Goal: Task Accomplishment & Management: Use online tool/utility

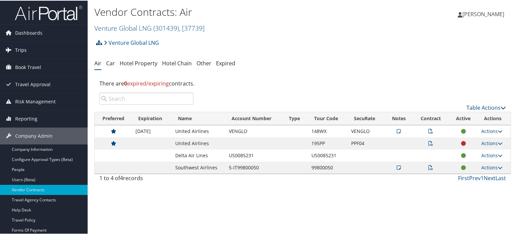
click at [27, 48] on link "Trips" at bounding box center [44, 49] width 88 height 17
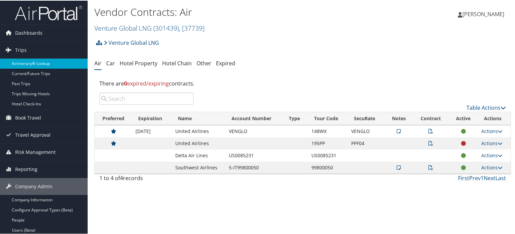
click at [45, 59] on link "Airtinerary® Lookup" at bounding box center [44, 63] width 88 height 10
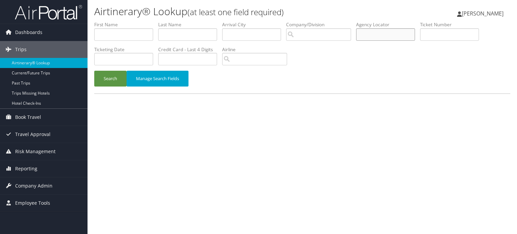
click at [399, 37] on input "text" at bounding box center [385, 34] width 59 height 12
paste input "KEASCM"
type input "KEASCM"
click at [106, 73] on button "Search" at bounding box center [110, 79] width 32 height 16
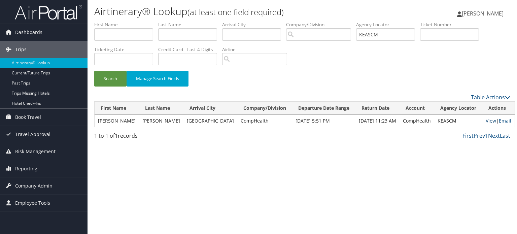
click at [486, 121] on link "View" at bounding box center [491, 121] width 10 height 6
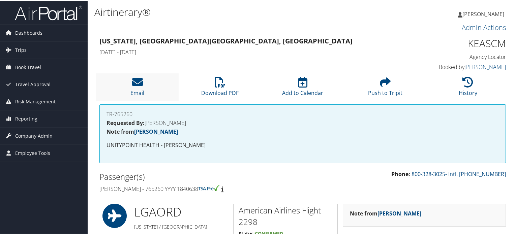
click at [143, 85] on li "Email" at bounding box center [137, 86] width 83 height 27
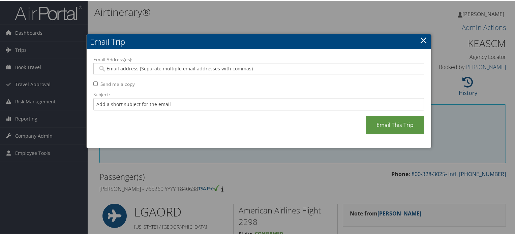
click at [150, 67] on input "Email Address(es):" at bounding box center [259, 68] width 322 height 7
paste input "SAMUELMD@LIVE.COM"
type input "SAMUELMD@LIVE.COM"
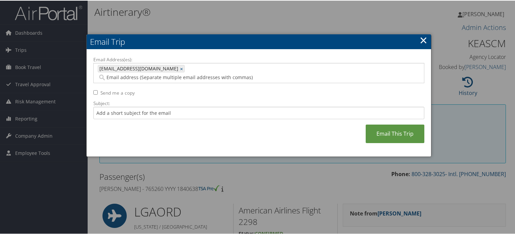
click at [234, 85] on div "Email Address(es): SAMUELMD@LIVE.COM SAMUELMD@LIVE.COM × Send me a copy Subject…" at bounding box center [258, 103] width 331 height 94
click at [395, 126] on link "Email This Trip" at bounding box center [394, 133] width 59 height 19
